Goal: Check status: Check status

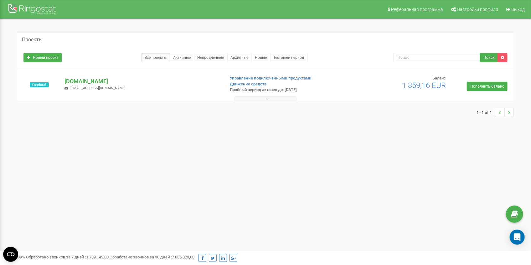
click at [267, 100] on icon at bounding box center [267, 99] width 3 height 4
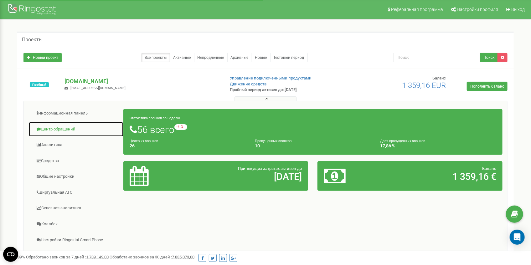
click at [58, 129] on link "Центр обращений" at bounding box center [76, 129] width 95 height 15
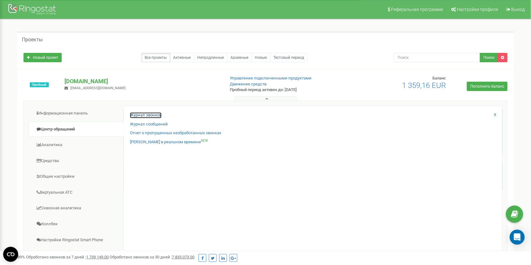
click at [144, 114] on link "Журнал звонков" at bounding box center [146, 115] width 32 height 6
